Goal: Task Accomplishment & Management: Manage account settings

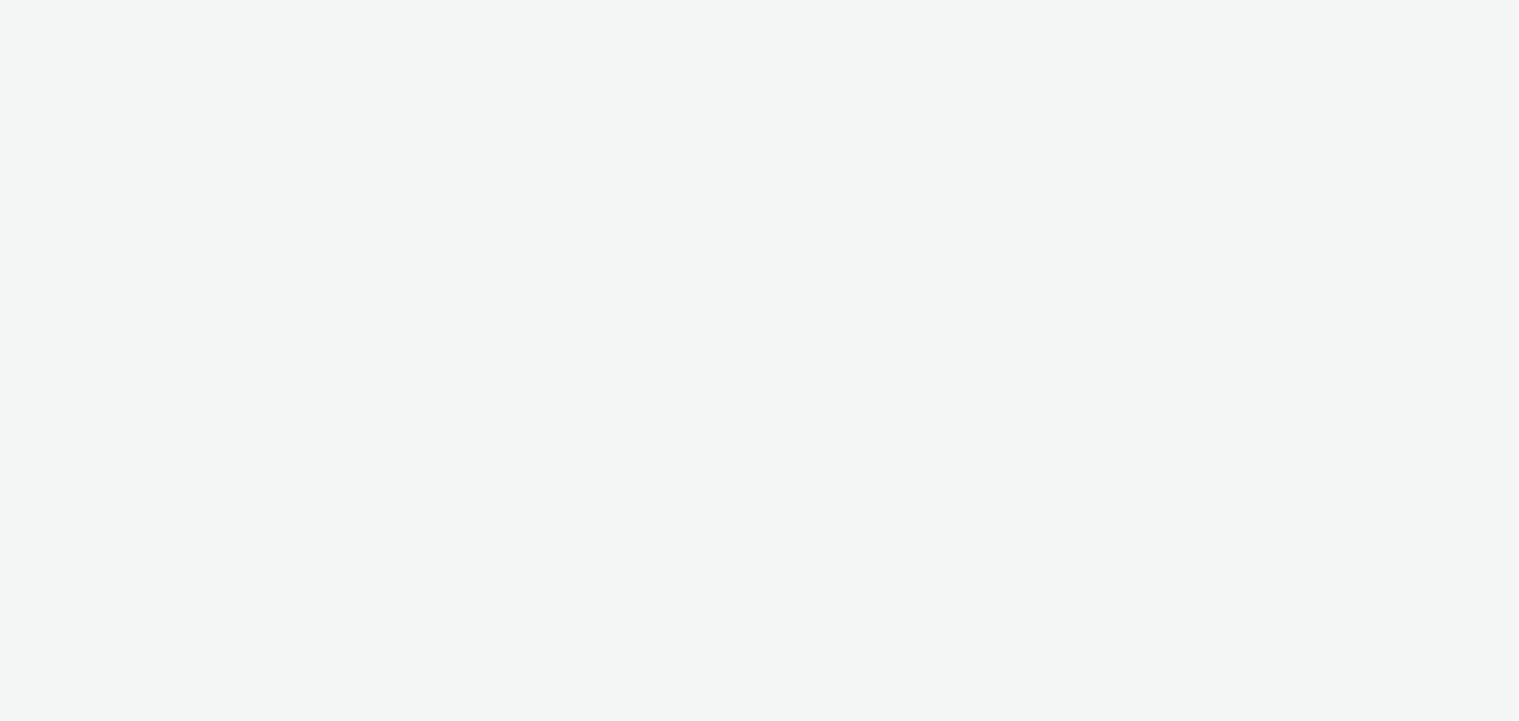
select select "a1548b1e-0fde-418e-992c-2e089afb3761"
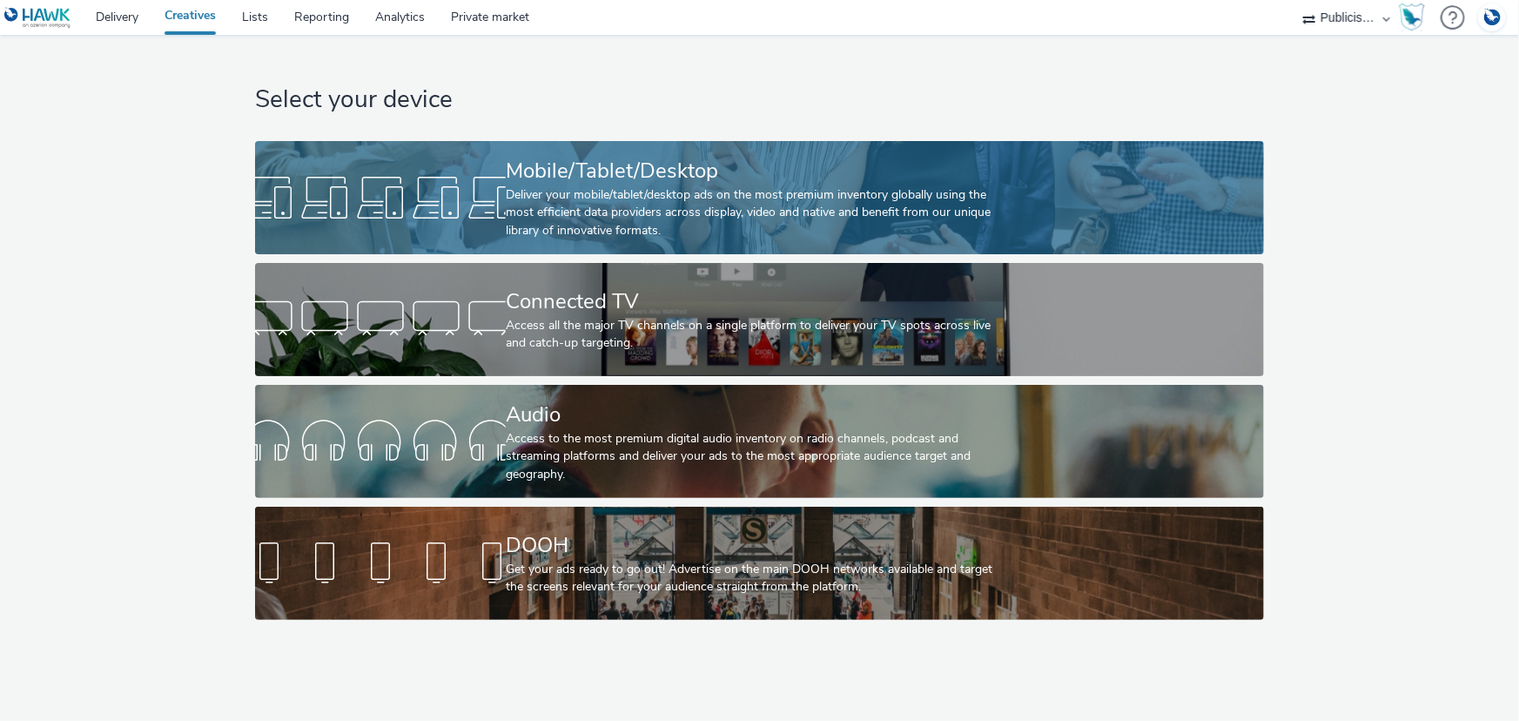
click at [536, 237] on div "Deliver your mobile/tablet/desktop ads on the most premium inventory globally u…" at bounding box center [756, 212] width 501 height 53
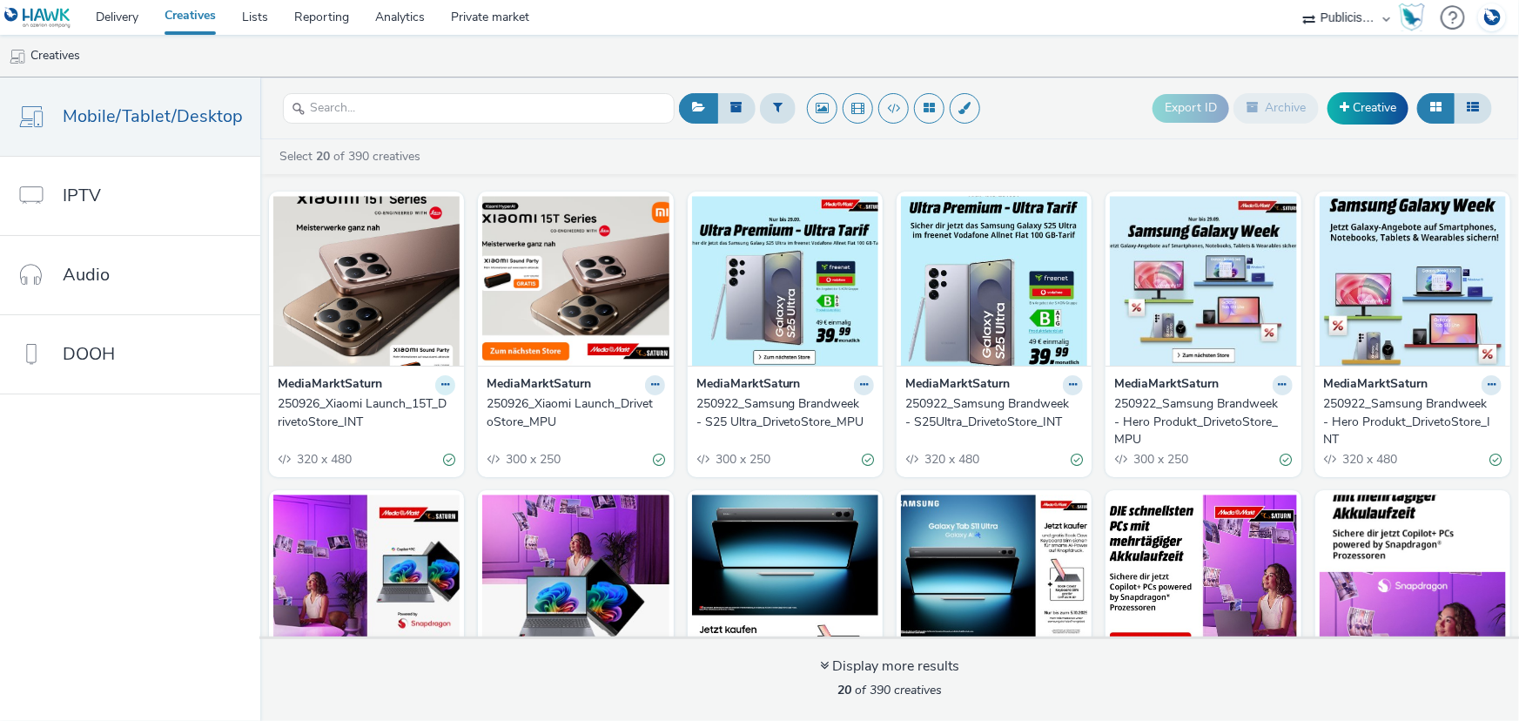
click at [443, 389] on icon at bounding box center [445, 385] width 8 height 10
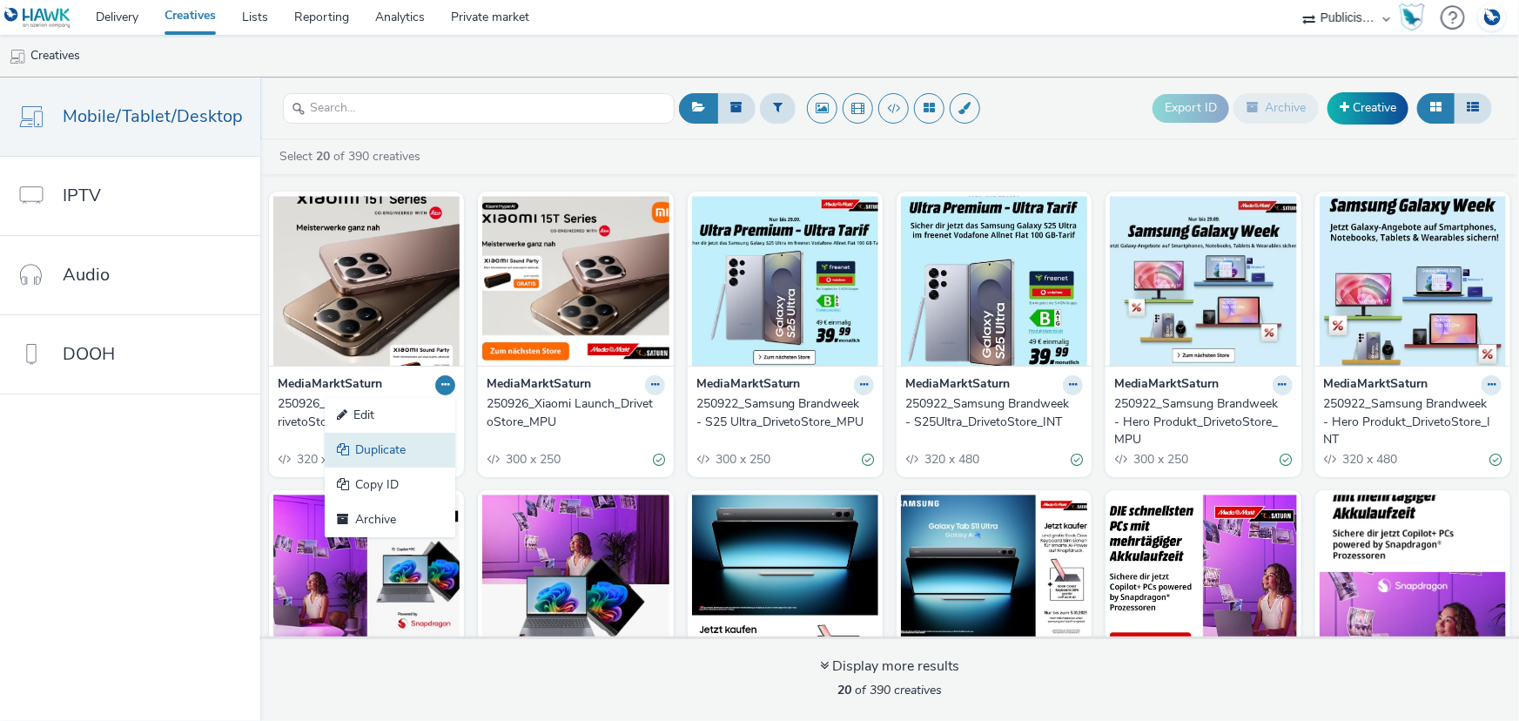
click at [408, 454] on link "Duplicate" at bounding box center [390, 450] width 131 height 35
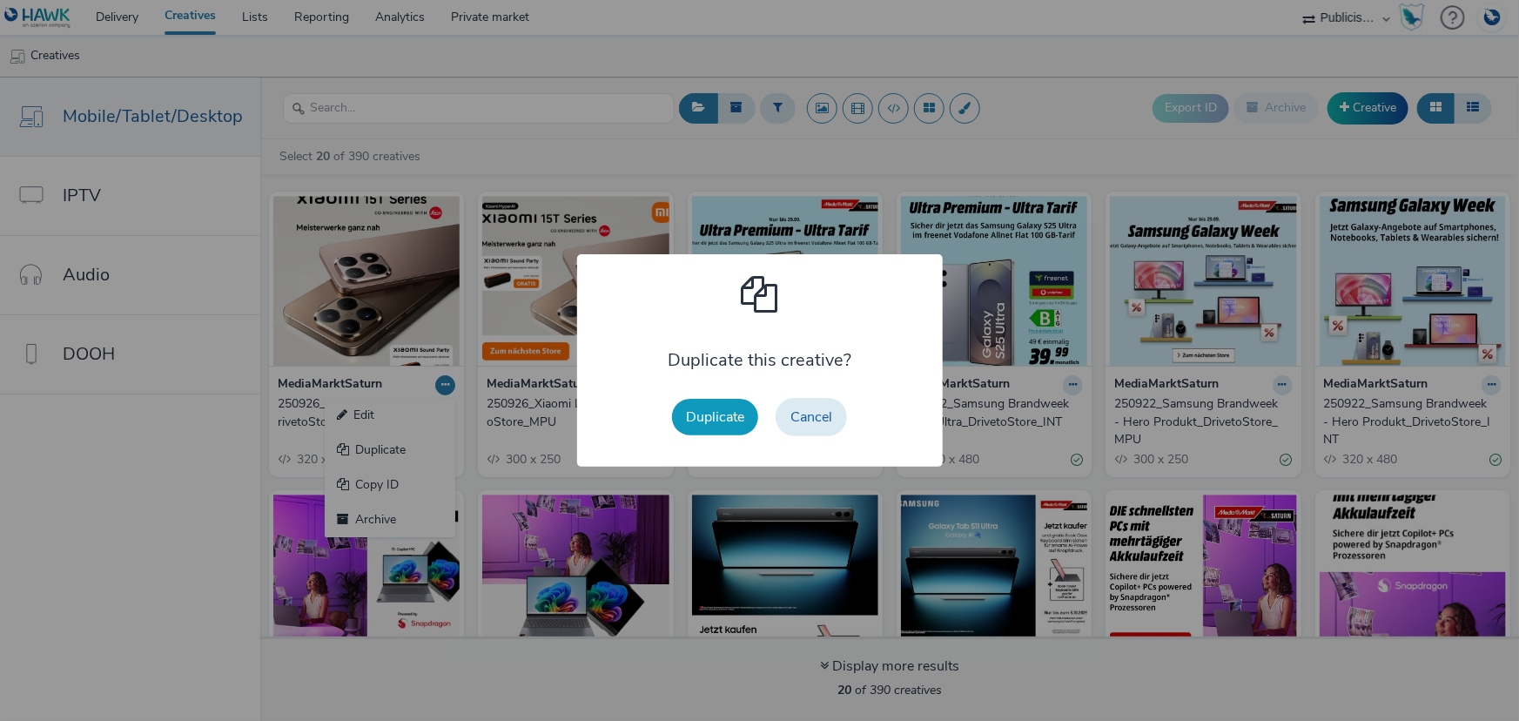
click at [714, 405] on button "Duplicate" at bounding box center [715, 417] width 86 height 37
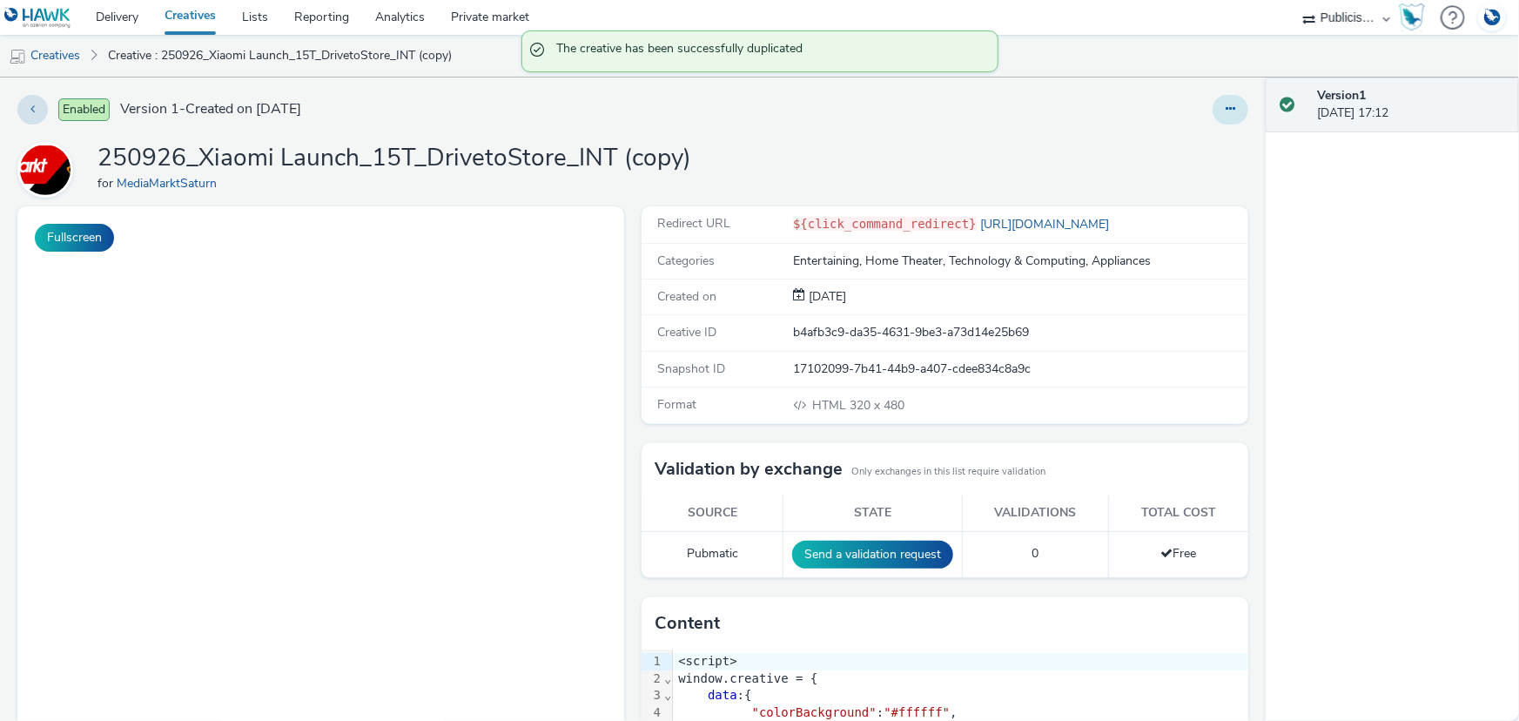
click at [1226, 108] on icon at bounding box center [1231, 109] width 10 height 12
click at [1167, 148] on link "Edit" at bounding box center [1183, 144] width 131 height 35
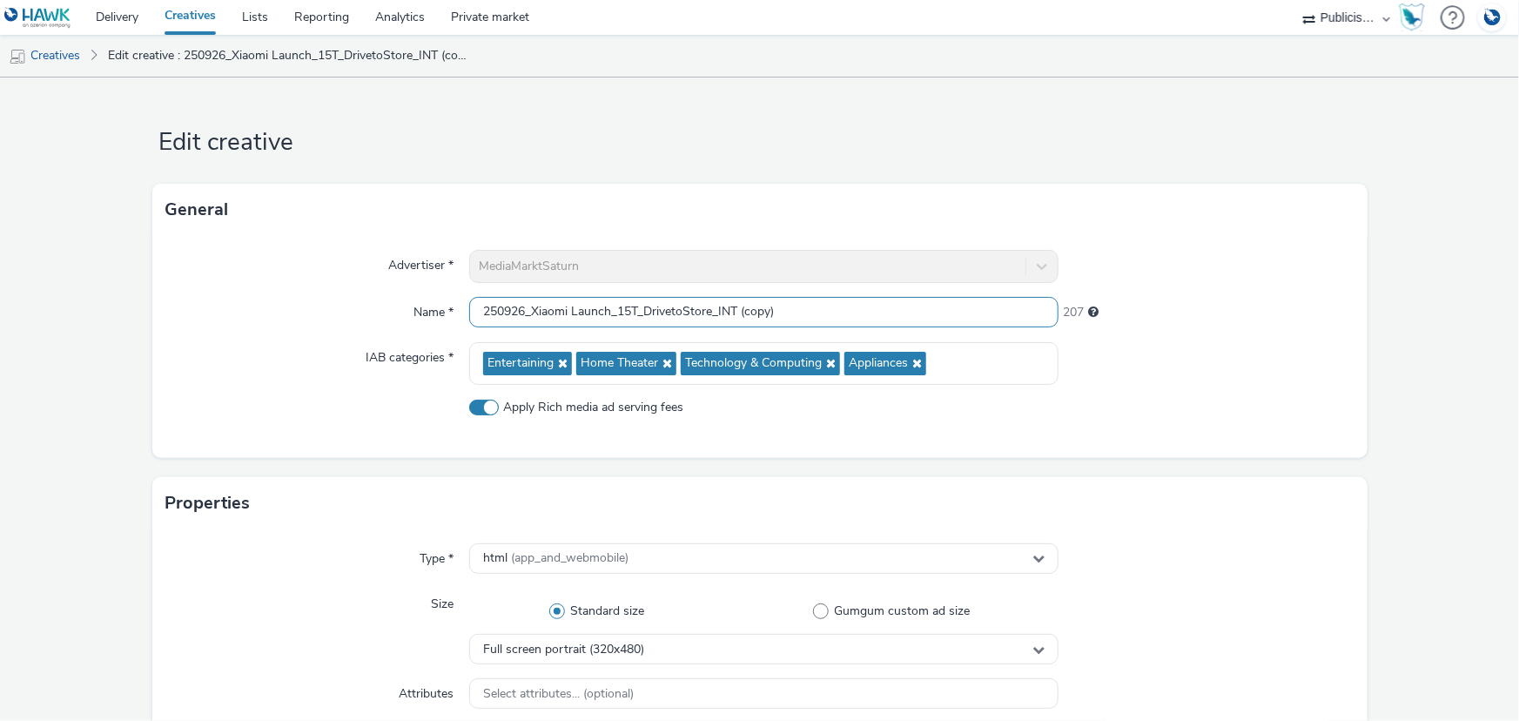
drag, startPoint x: 610, startPoint y: 307, endPoint x: 552, endPoint y: 319, distance: 59.4
click at [530, 314] on input "250926_Xiaomi Launch_15T_DrivetoStore_INT (copy)" at bounding box center [763, 312] width 589 height 30
drag, startPoint x: 719, startPoint y: 309, endPoint x: 697, endPoint y: 313, distance: 22.9
click at [697, 313] on input "250926_LegoGaming_DrivetoStore_INT (copy)" at bounding box center [763, 312] width 589 height 30
click at [529, 313] on input "250926_LegoGaming_DrivetoStore_INT" at bounding box center [763, 312] width 589 height 30
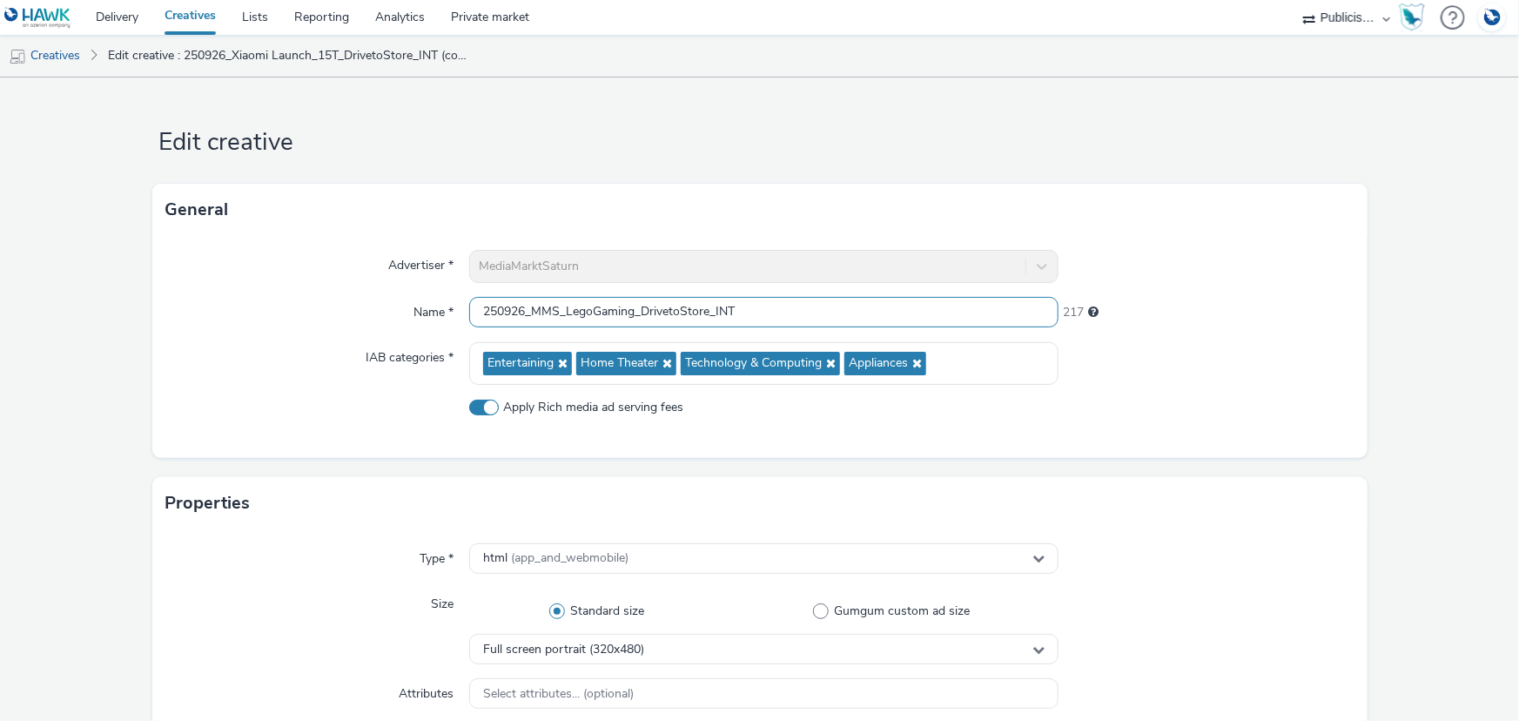
click at [515, 315] on input "250926_MMS_LegoGaming_DrivetoStore_INT" at bounding box center [763, 312] width 589 height 30
type input "250929_MMS_LegoGaming_DrivetoStore_INT"
click at [249, 334] on div "Advertiser * MediaMarktSaturn Name * 250929_MMS_LegoGaming_DrivetoStore_INT 217…" at bounding box center [760, 347] width 1216 height 222
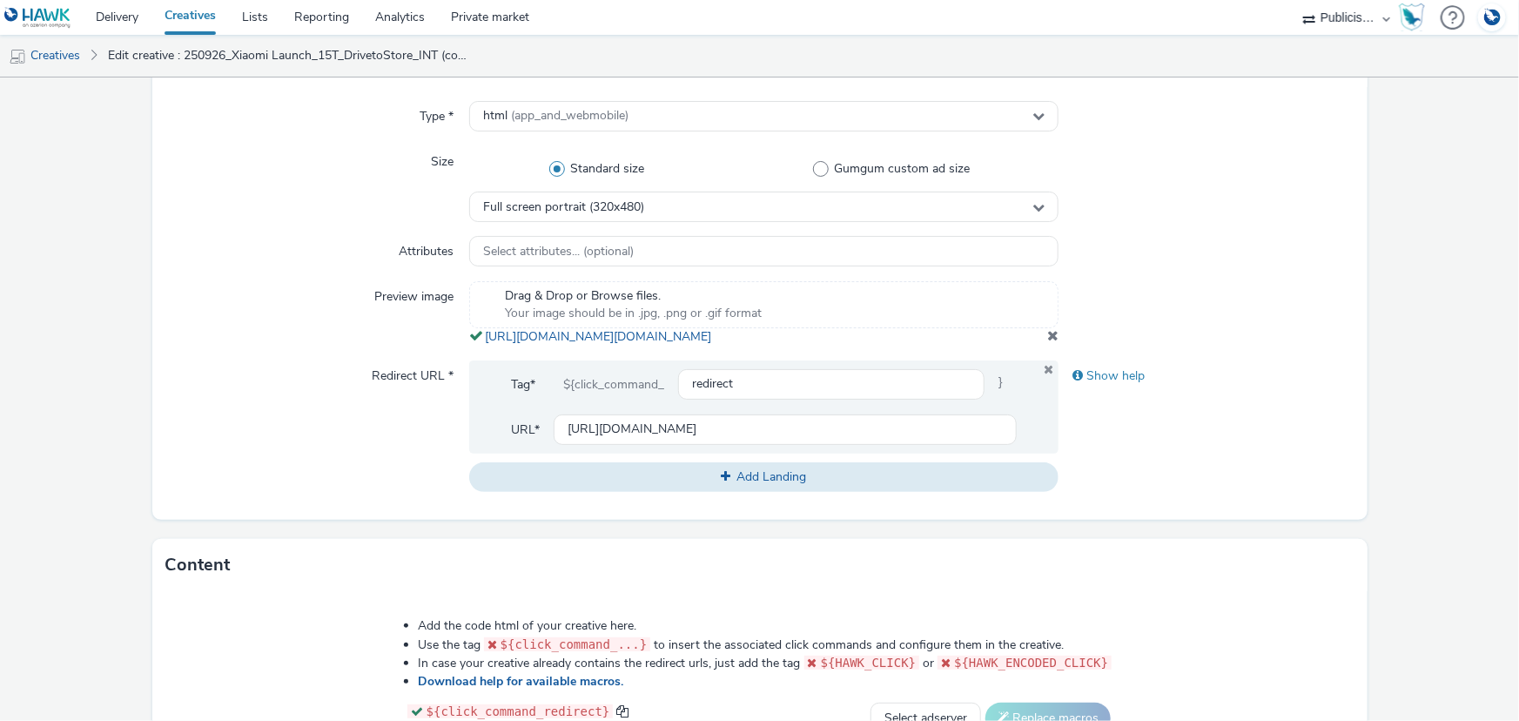
scroll to position [475, 0]
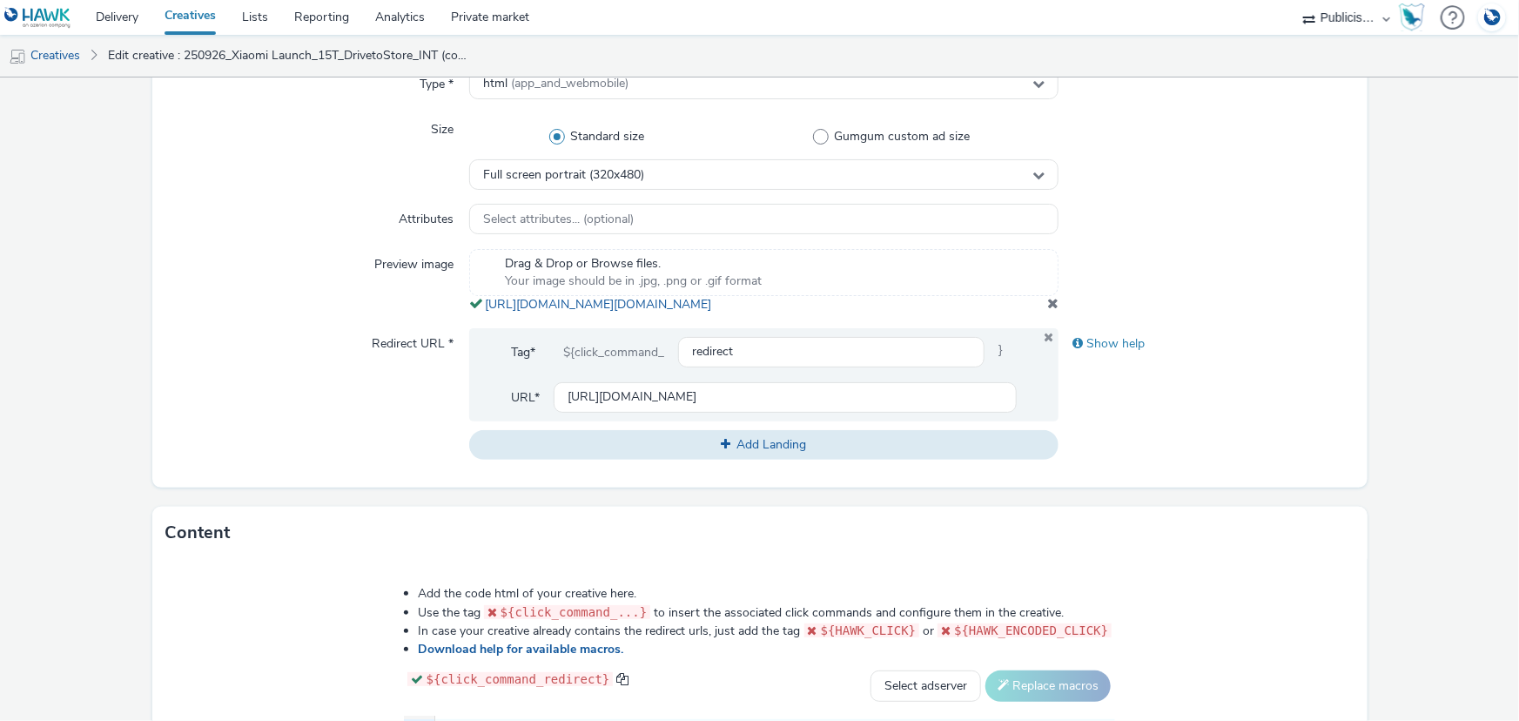
click at [1047, 310] on span at bounding box center [1052, 303] width 11 height 14
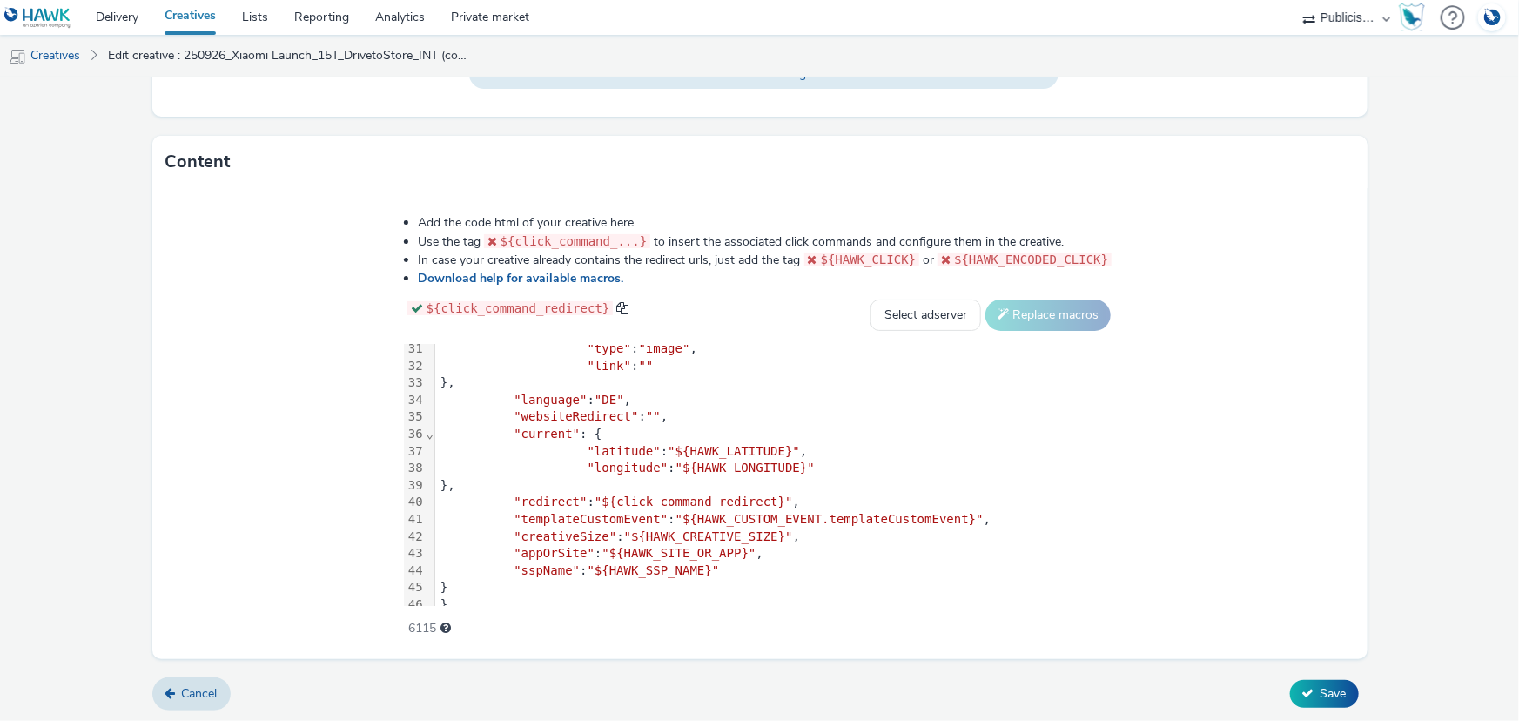
scroll to position [576, 0]
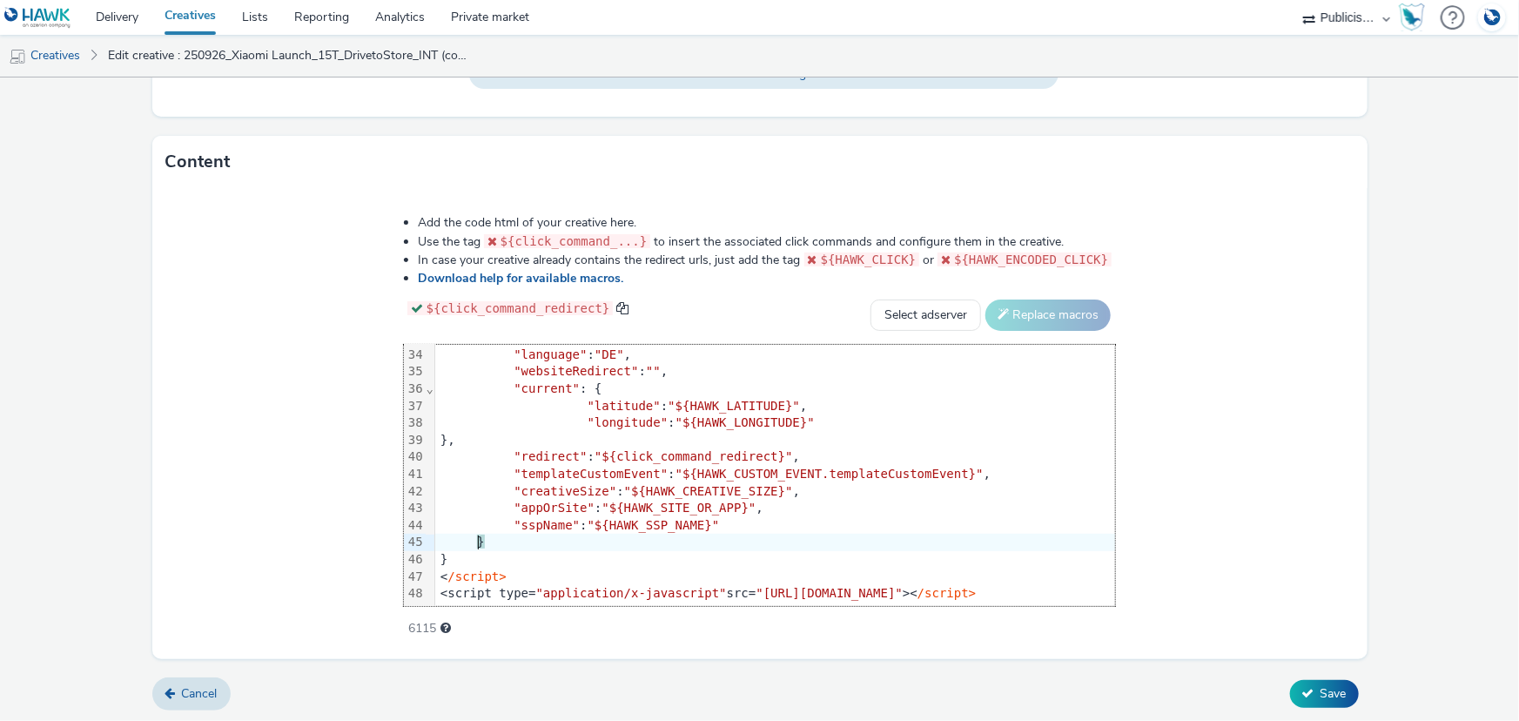
click at [516, 534] on div "}" at bounding box center [1075, 542] width 1280 height 17
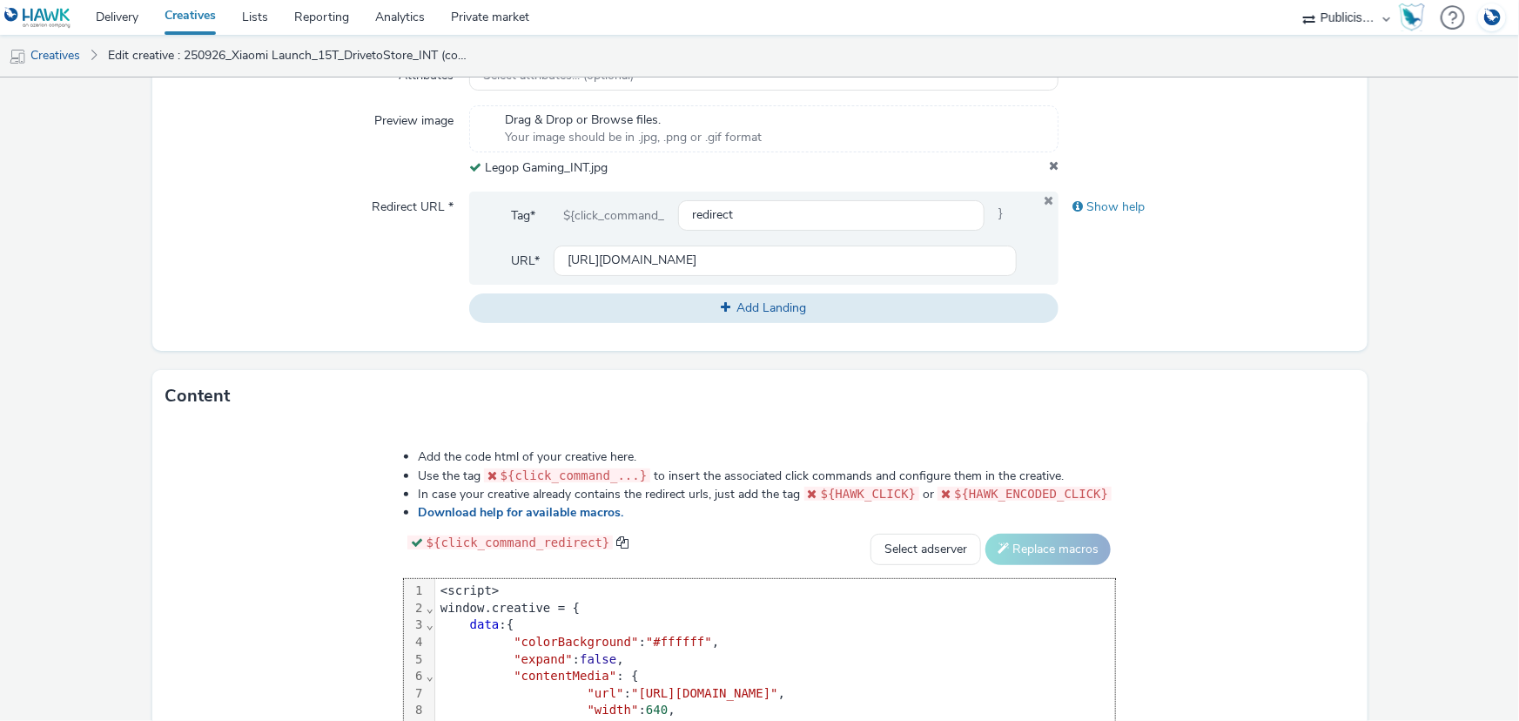
scroll to position [852, 0]
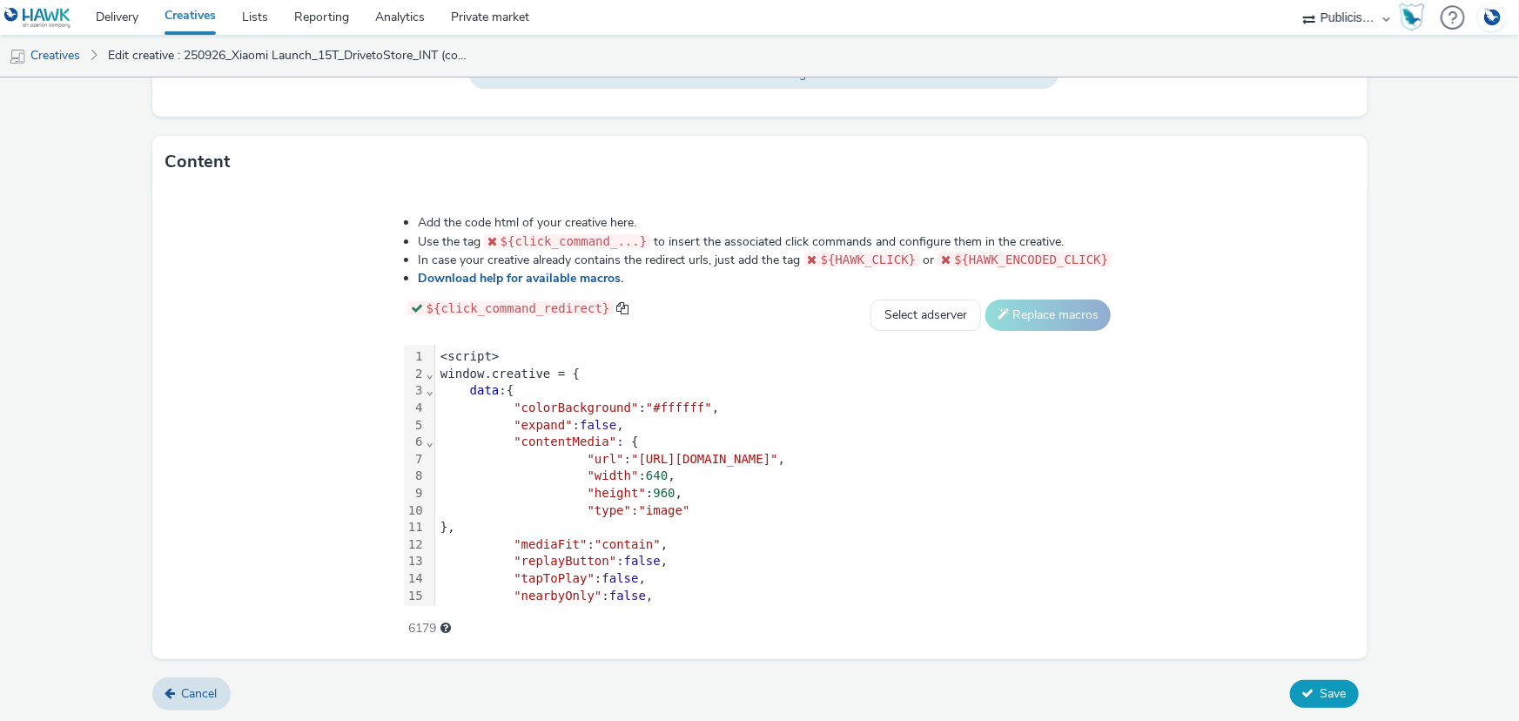
click at [1321, 696] on span "Save" at bounding box center [1334, 693] width 26 height 17
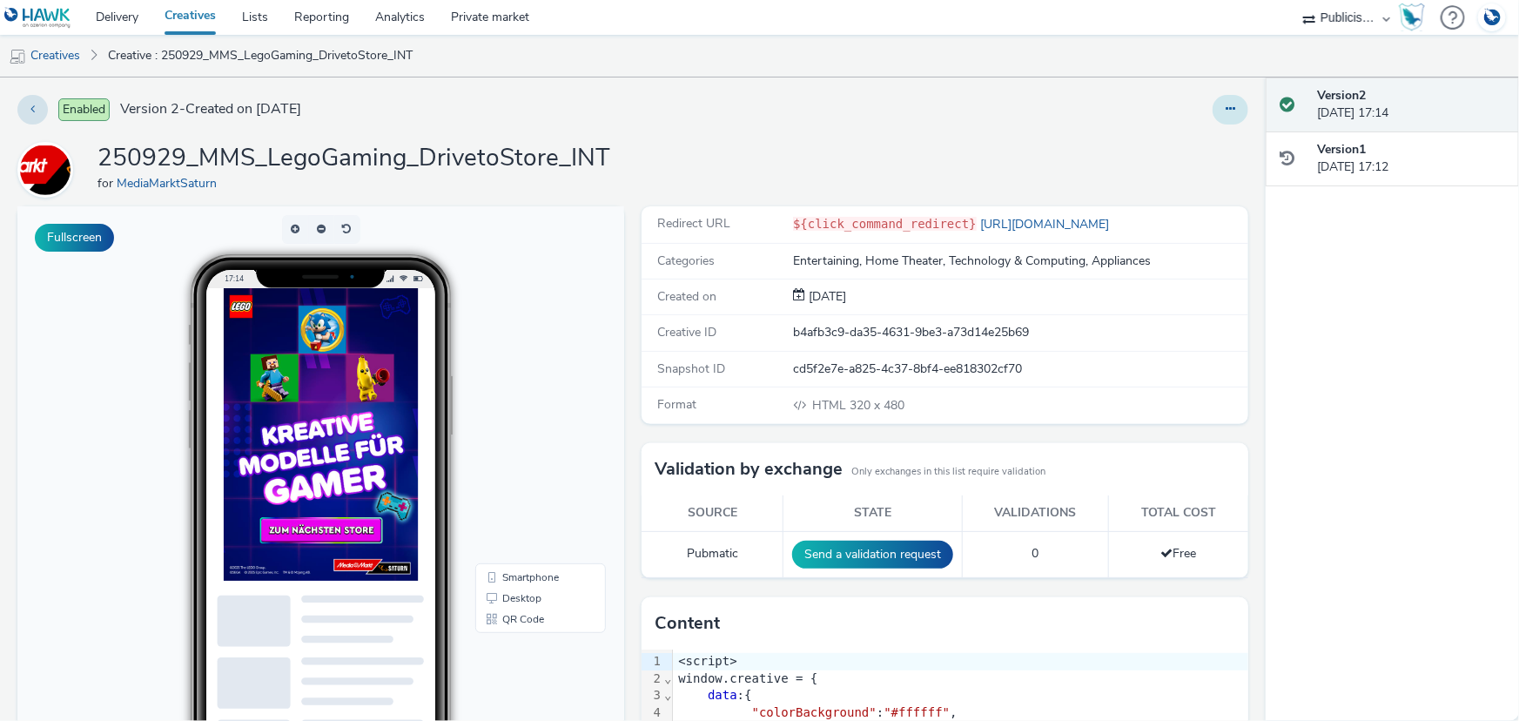
click at [1226, 111] on icon at bounding box center [1231, 109] width 10 height 12
click at [1203, 183] on link "Duplicate" at bounding box center [1183, 179] width 131 height 35
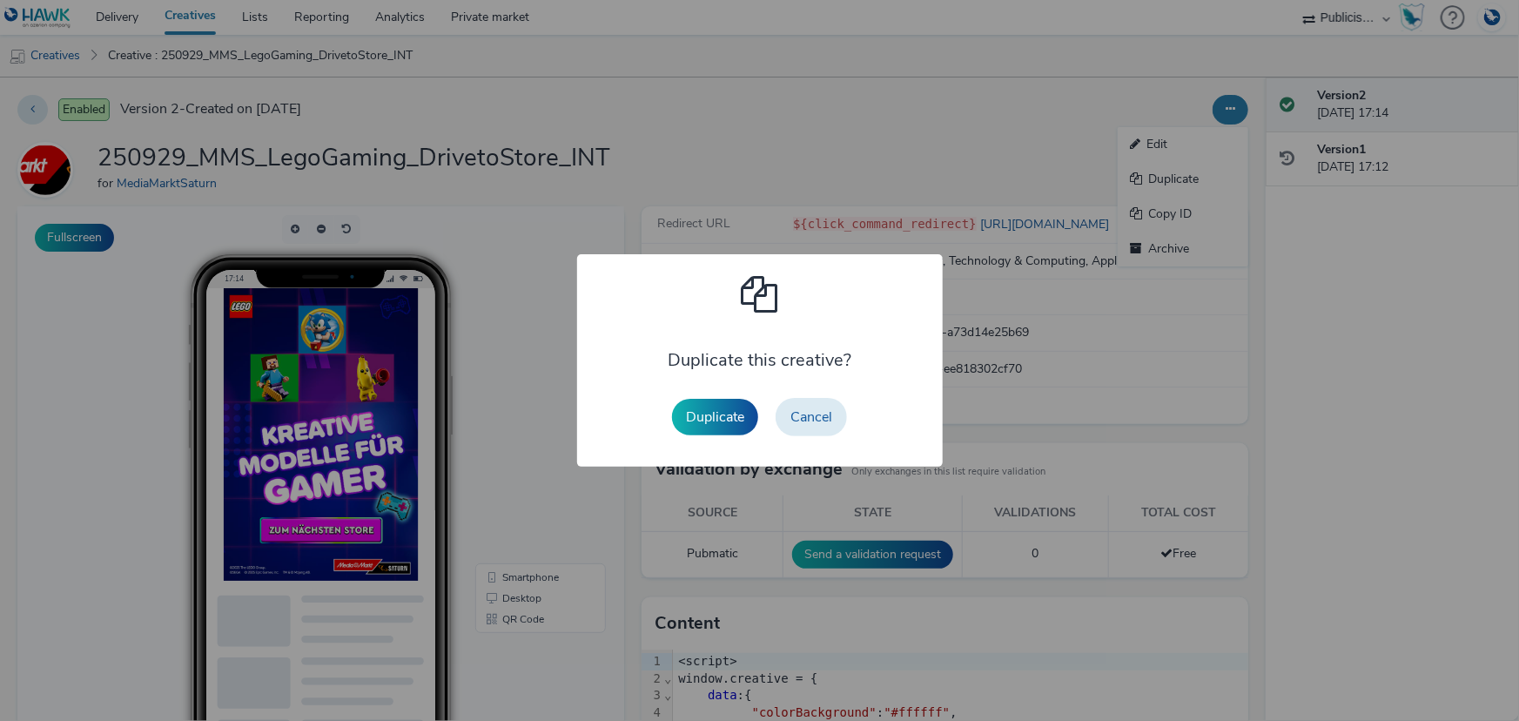
drag, startPoint x: 729, startPoint y: 404, endPoint x: 726, endPoint y: 426, distance: 21.9
click at [730, 406] on button "Duplicate" at bounding box center [715, 417] width 86 height 37
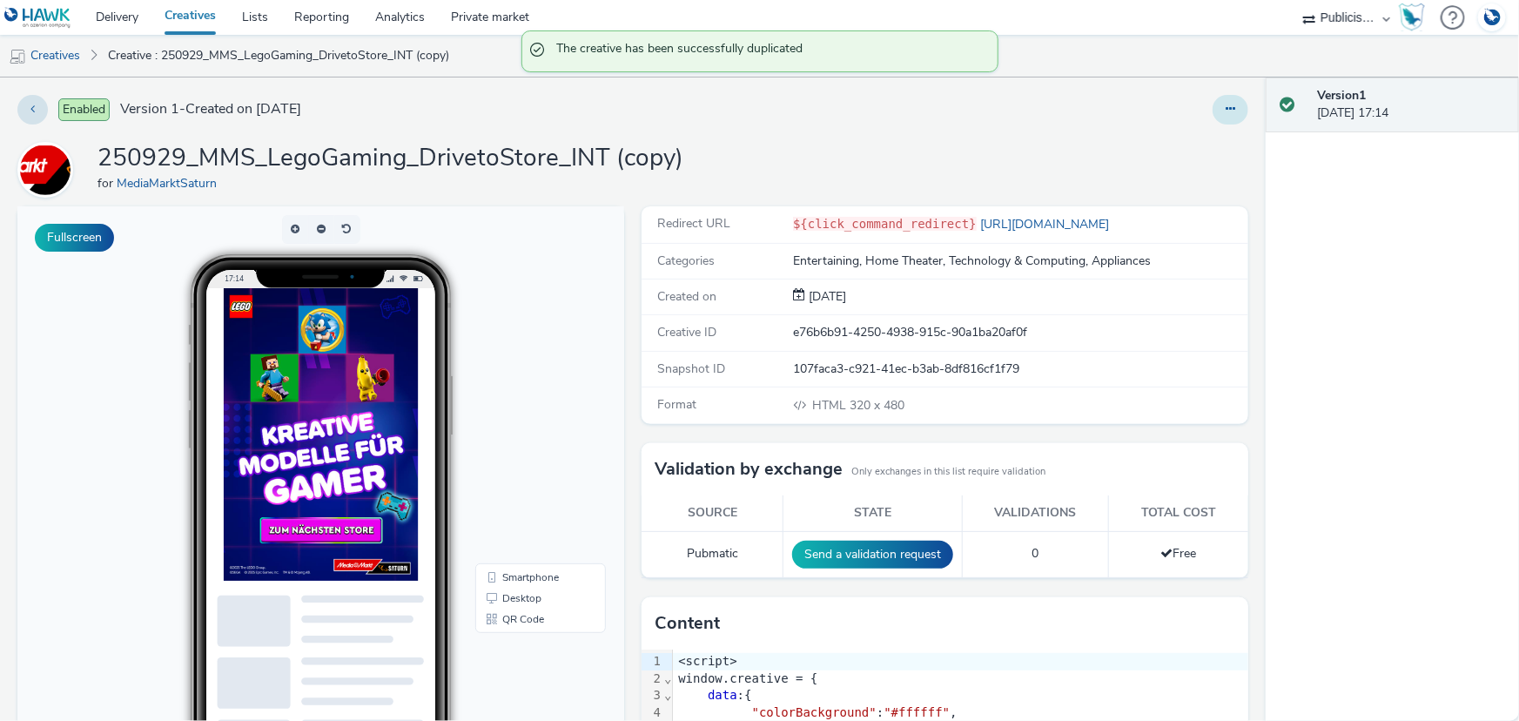
click at [1217, 118] on button at bounding box center [1231, 110] width 36 height 30
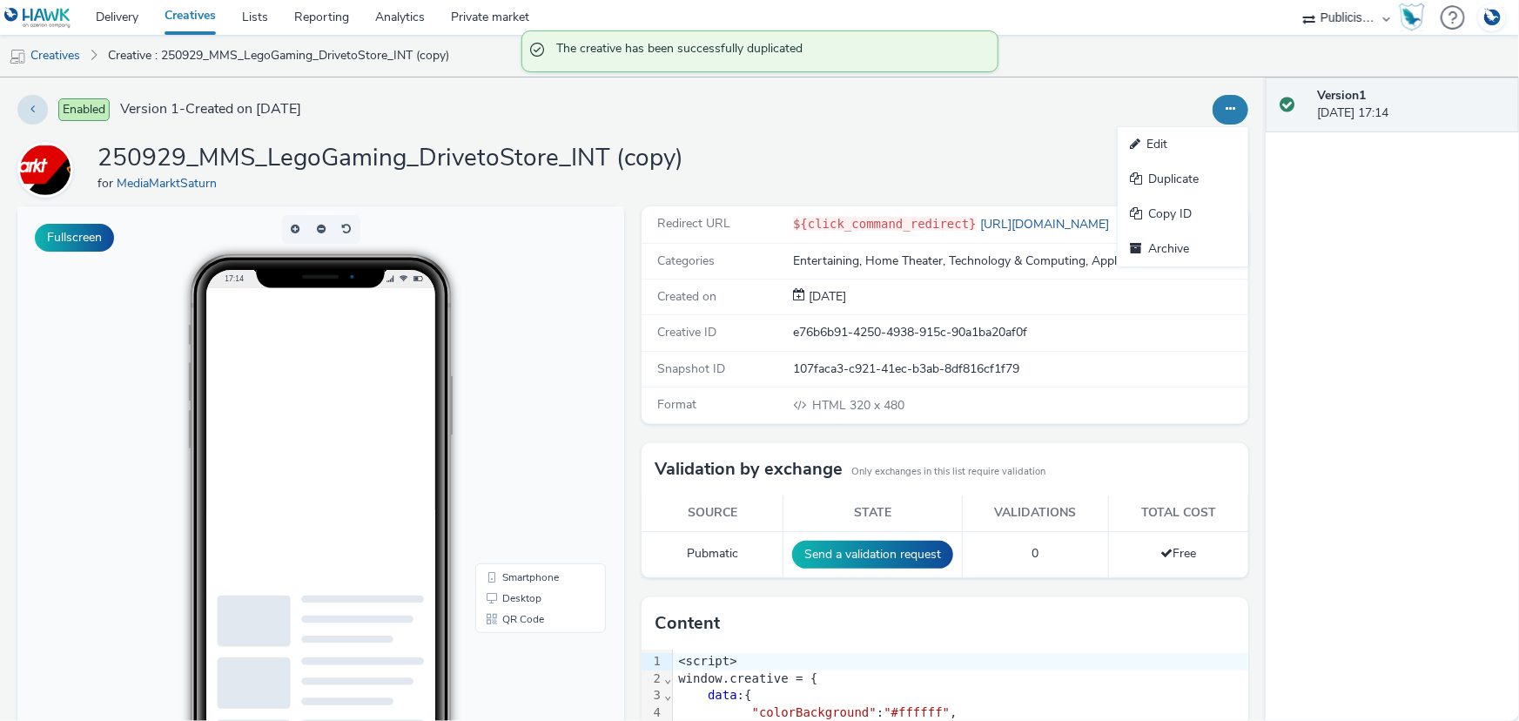
click at [1207, 147] on link "Edit" at bounding box center [1183, 144] width 131 height 35
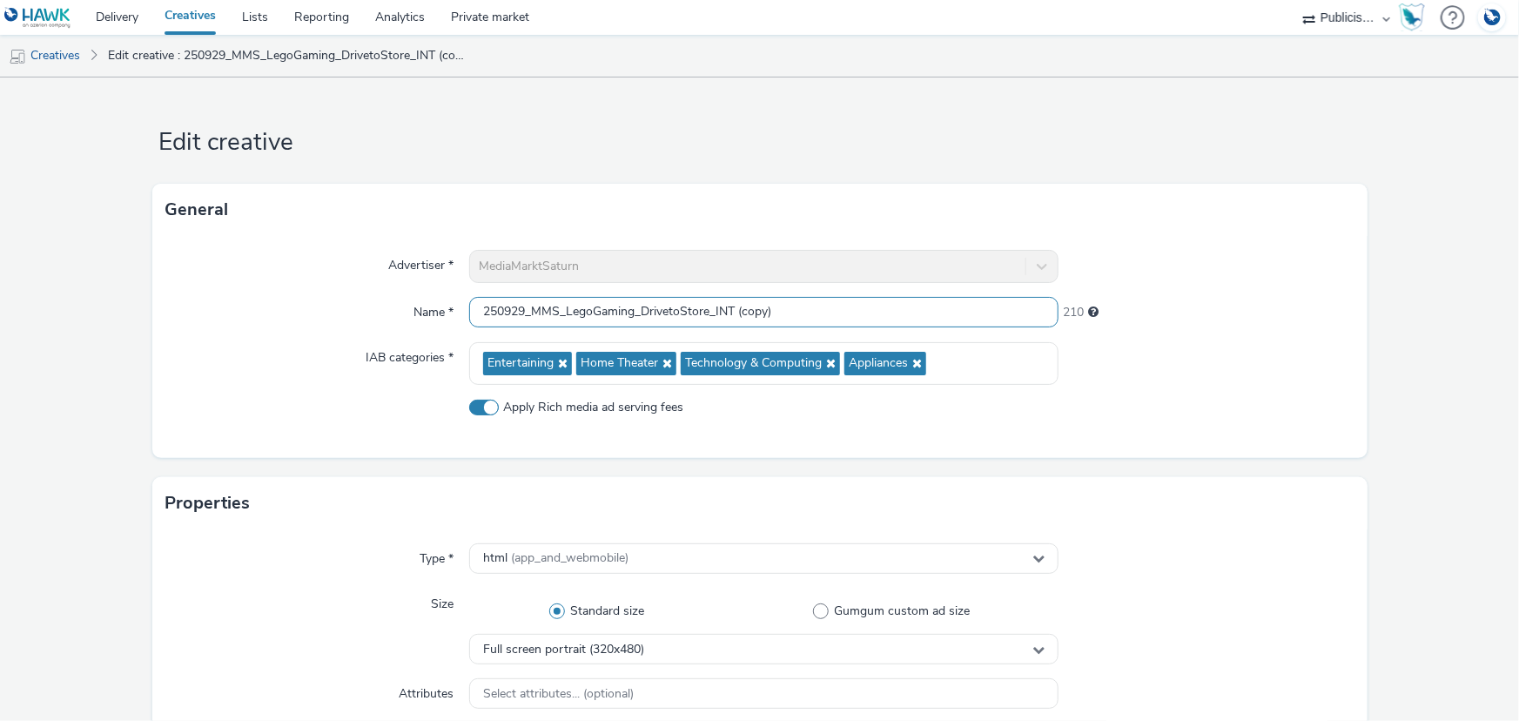
drag, startPoint x: 780, startPoint y: 313, endPoint x: 714, endPoint y: 318, distance: 66.3
click at [714, 318] on input "250929_MMS_LegoGaming_DrivetoStore_INT (copy)" at bounding box center [763, 312] width 589 height 30
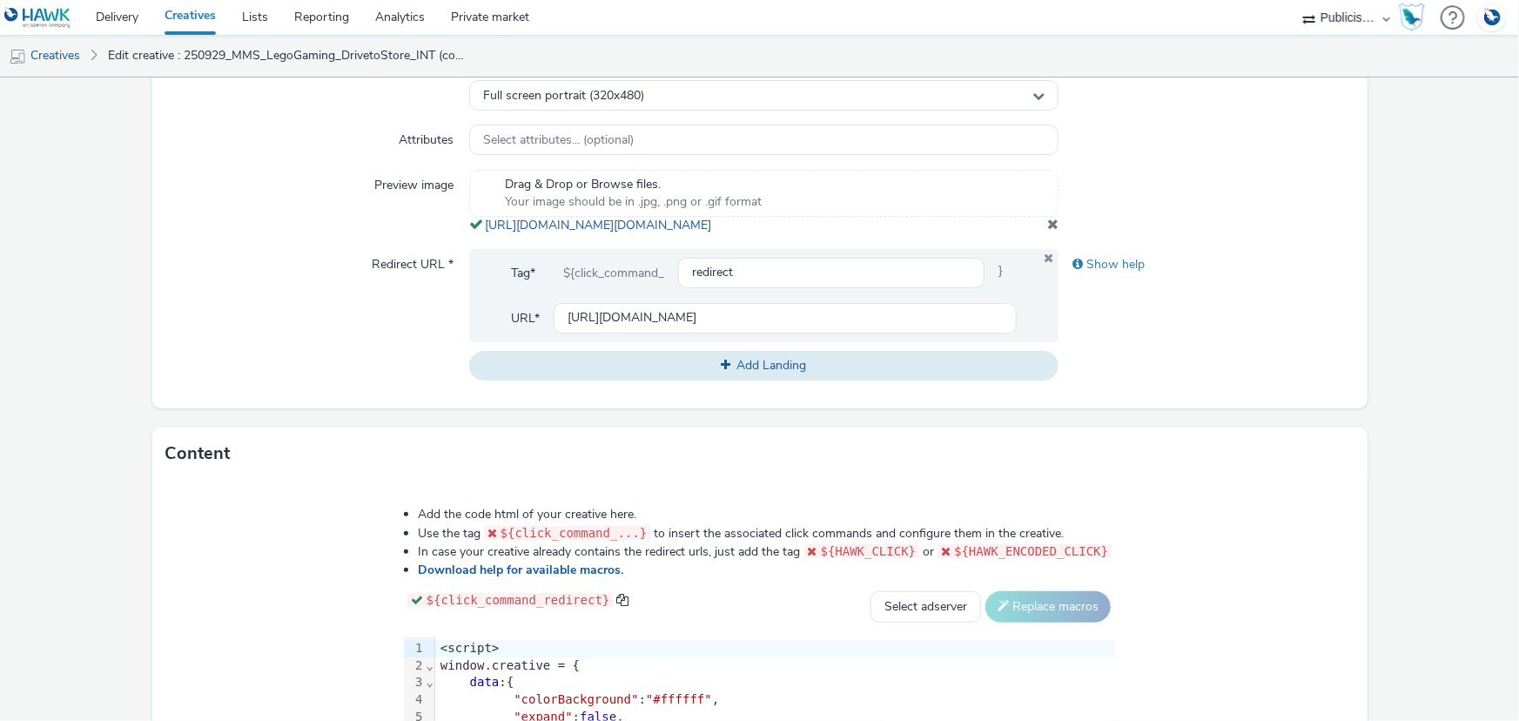
scroll to position [475, 0]
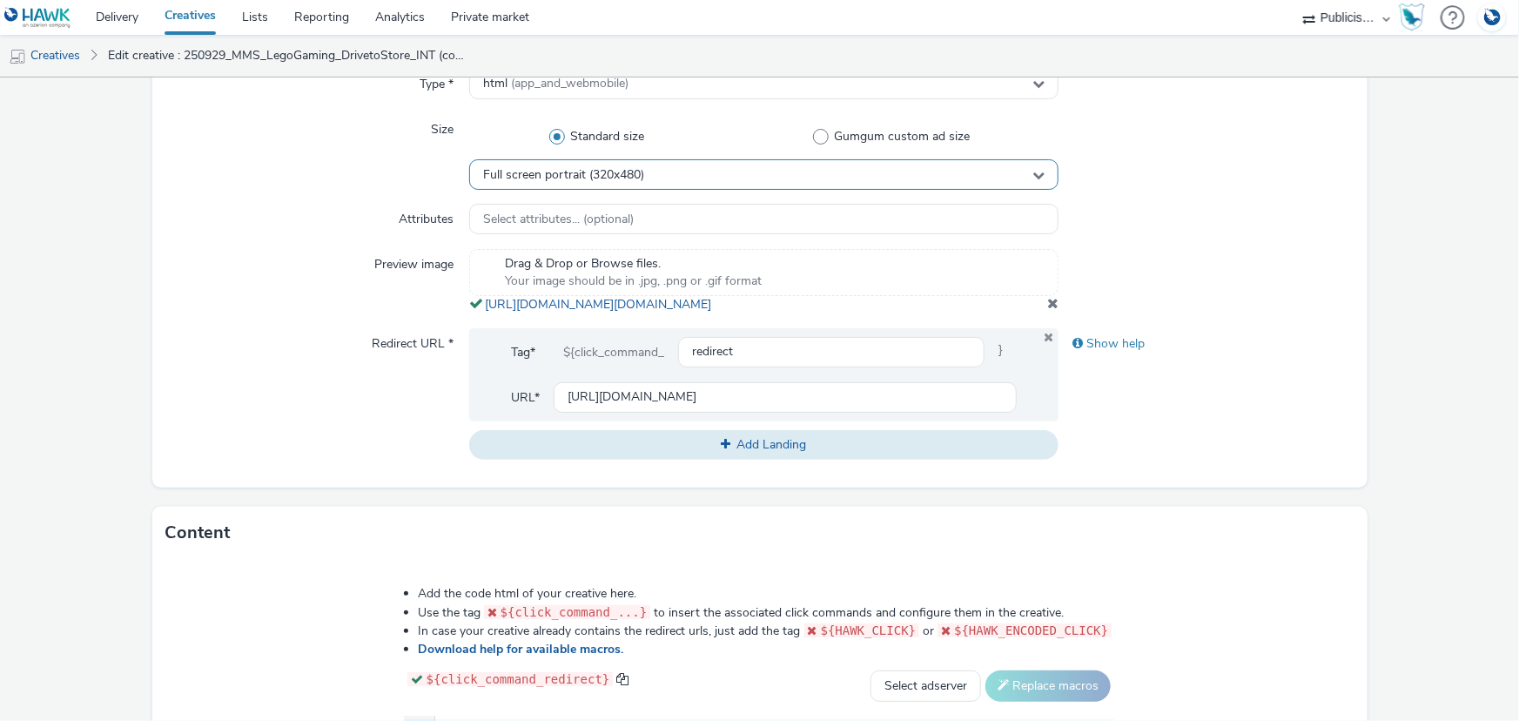
type input "250929_MMS_LegoGaming_DrivetoStore_MPU"
click at [649, 183] on div "Full screen portrait (320x480)" at bounding box center [763, 174] width 589 height 30
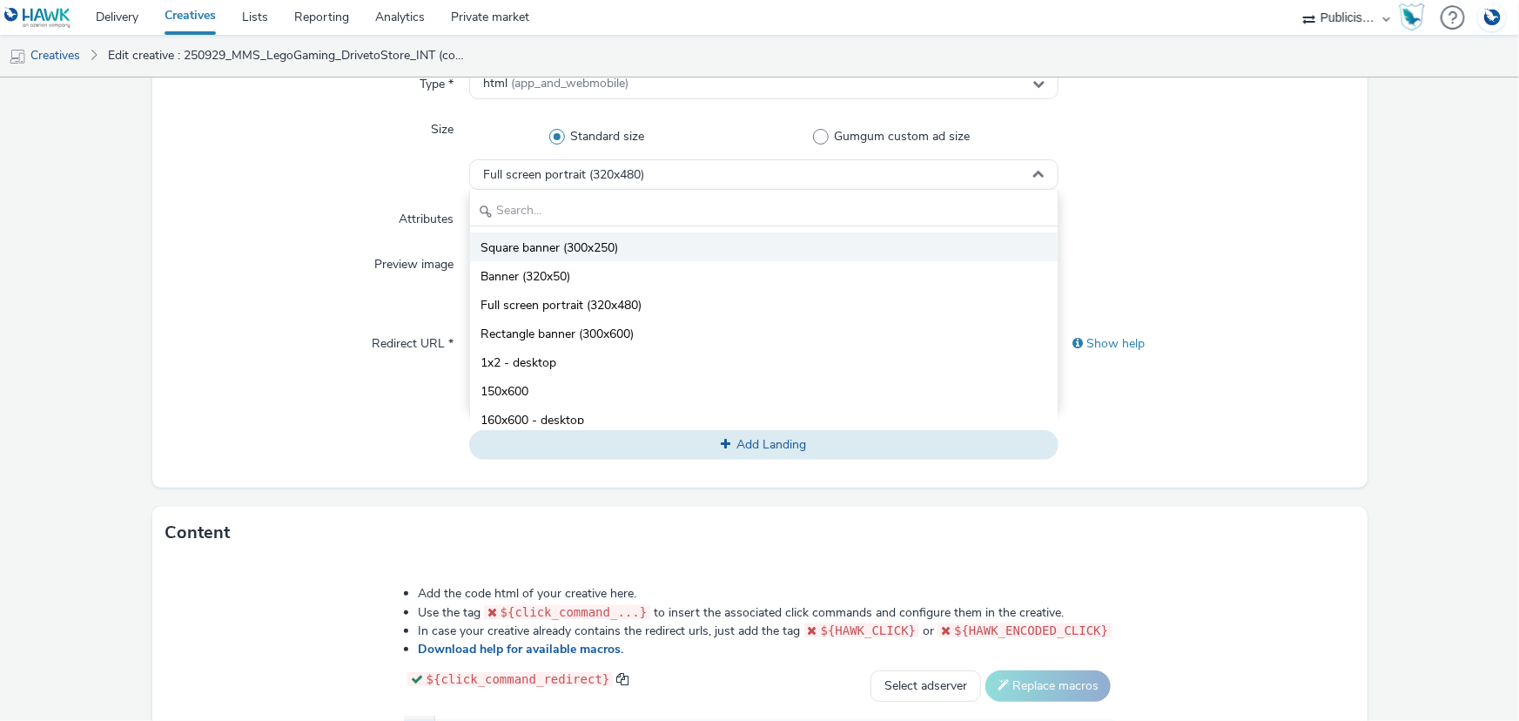
click at [544, 240] on span "Square banner (300x250)" at bounding box center [550, 247] width 138 height 17
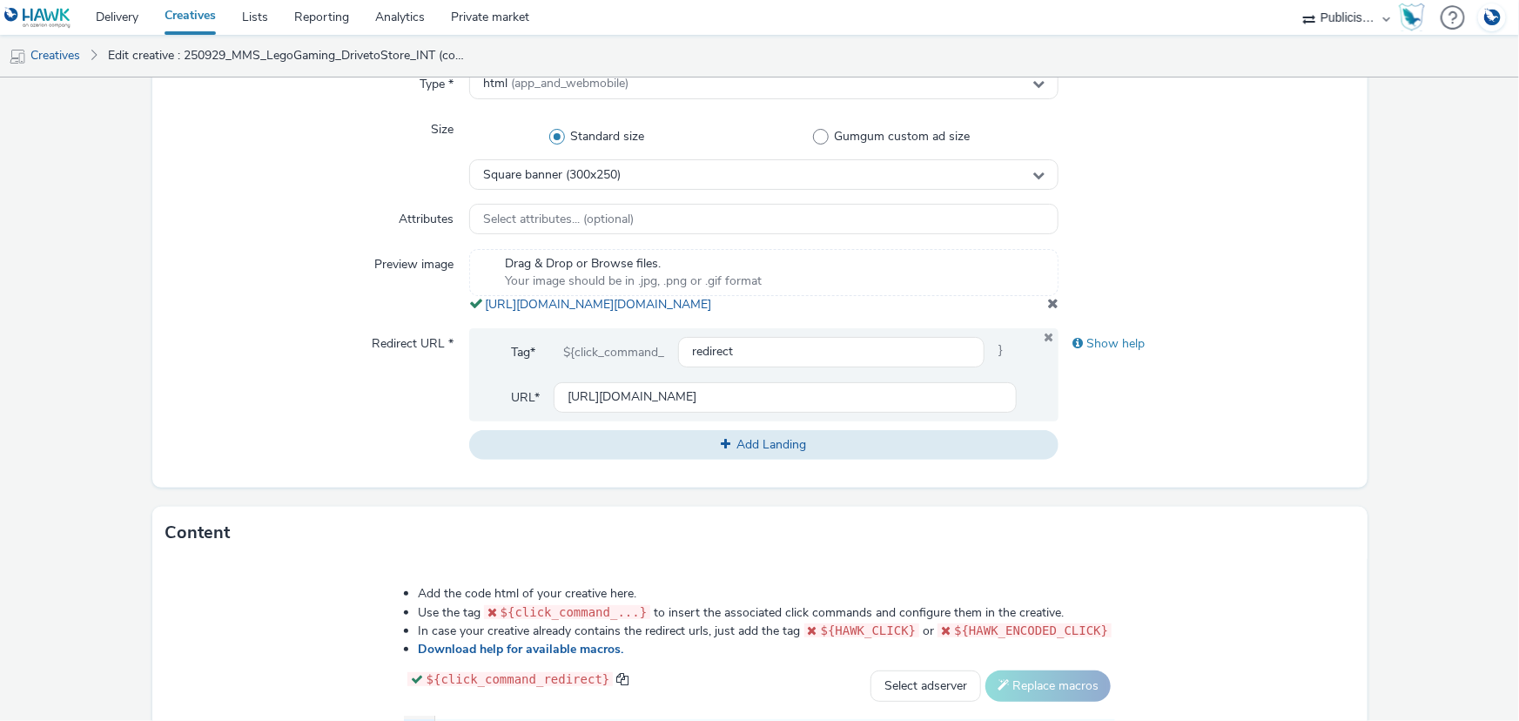
click at [1047, 310] on span at bounding box center [1052, 303] width 11 height 14
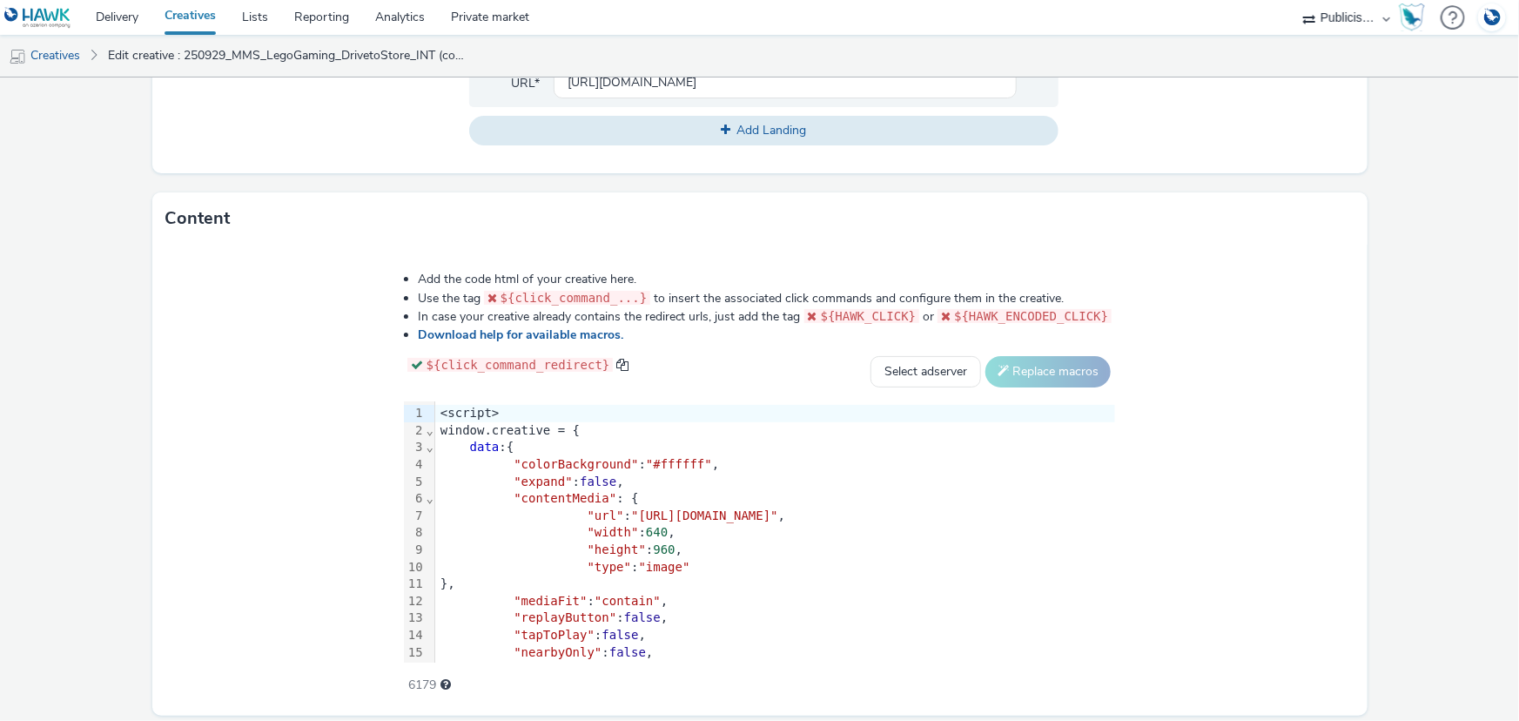
scroll to position [852, 0]
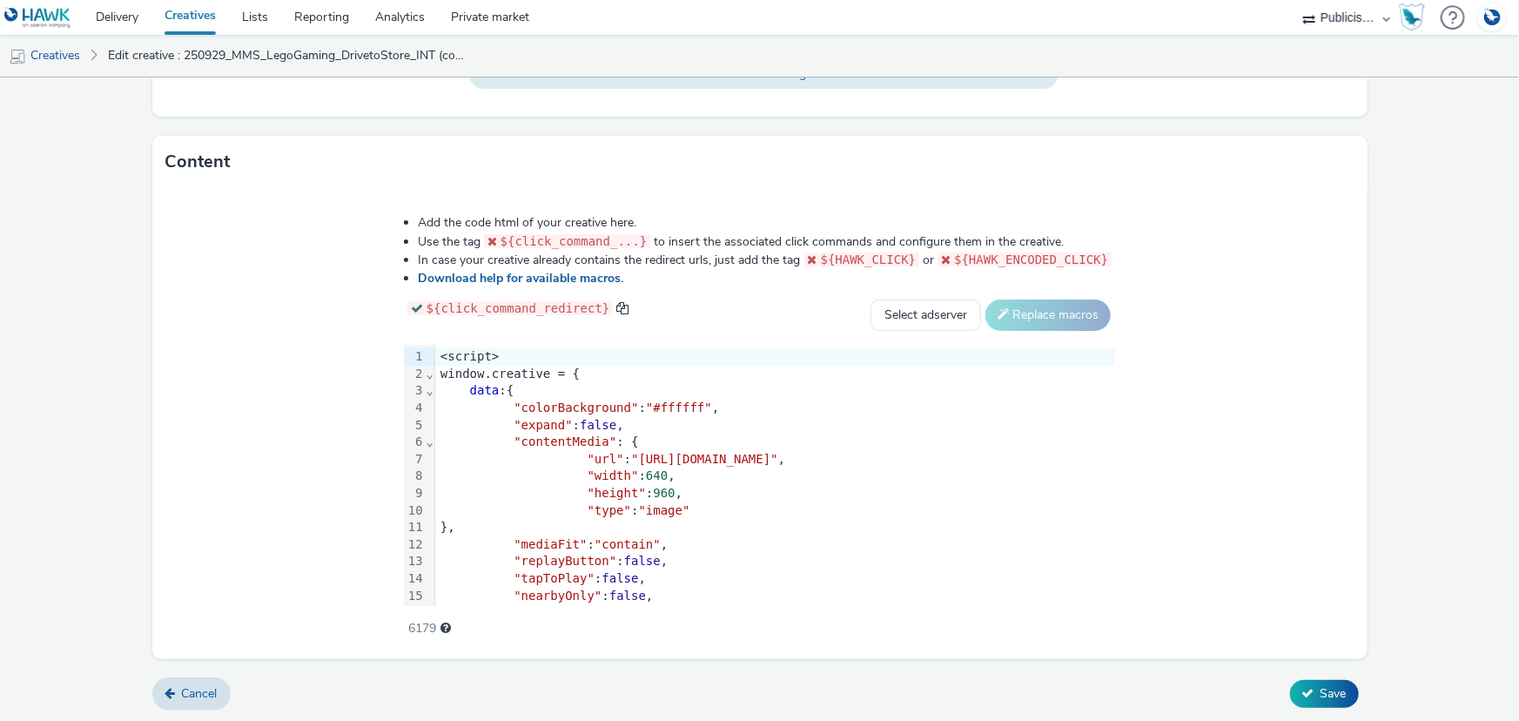
click at [572, 512] on div ""type" : "image"" at bounding box center [775, 510] width 680 height 17
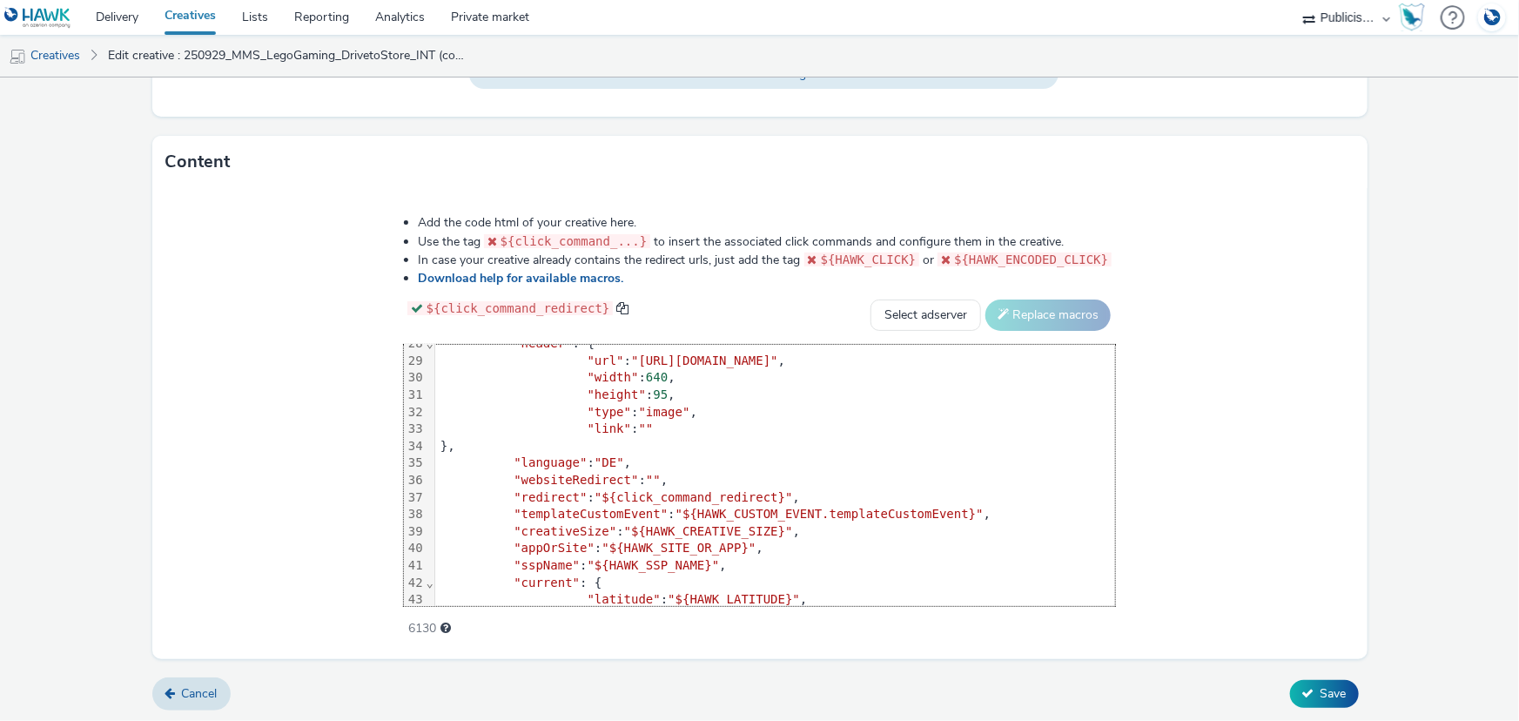
scroll to position [475, 0]
click at [1330, 704] on button "Save" at bounding box center [1324, 694] width 69 height 28
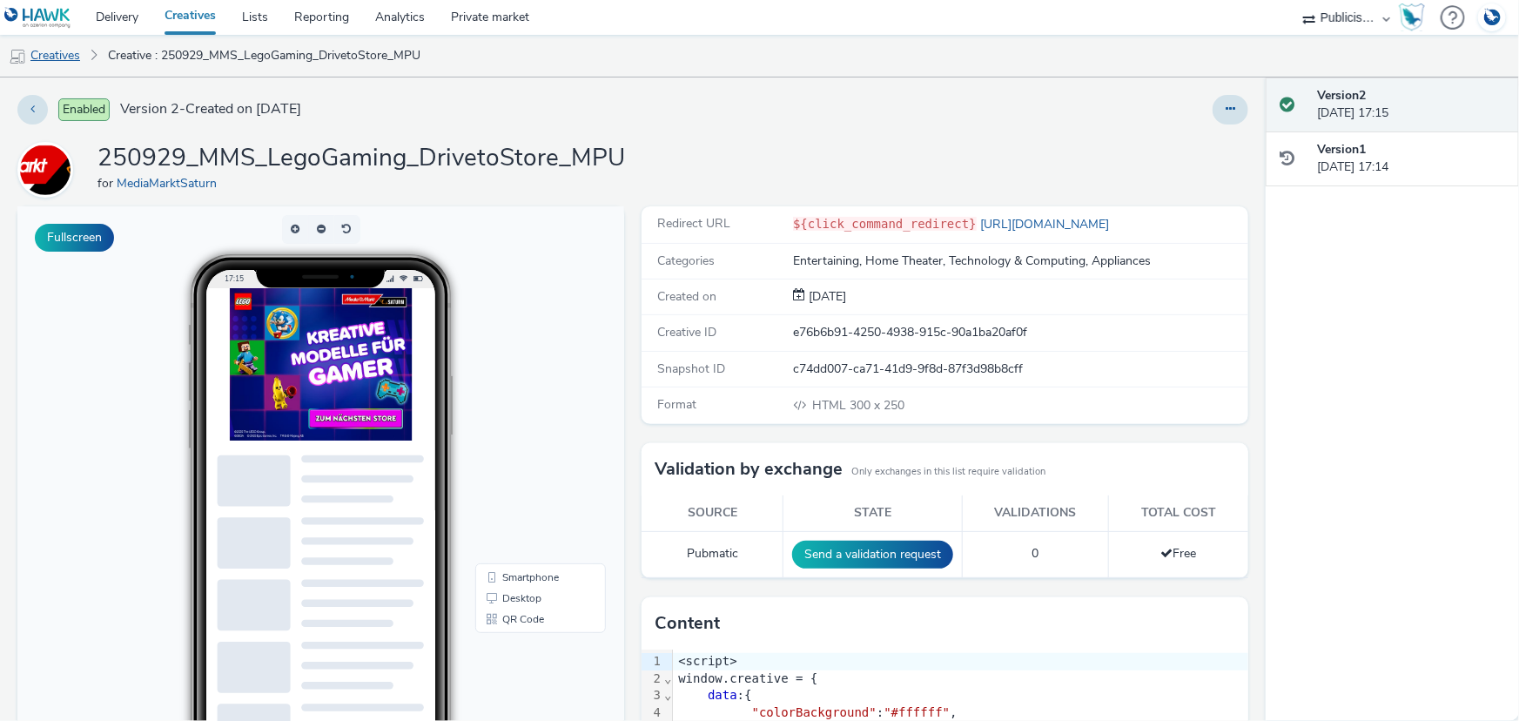
click at [67, 52] on link "Creatives" at bounding box center [44, 56] width 89 height 42
